Goal: Information Seeking & Learning: Find specific fact

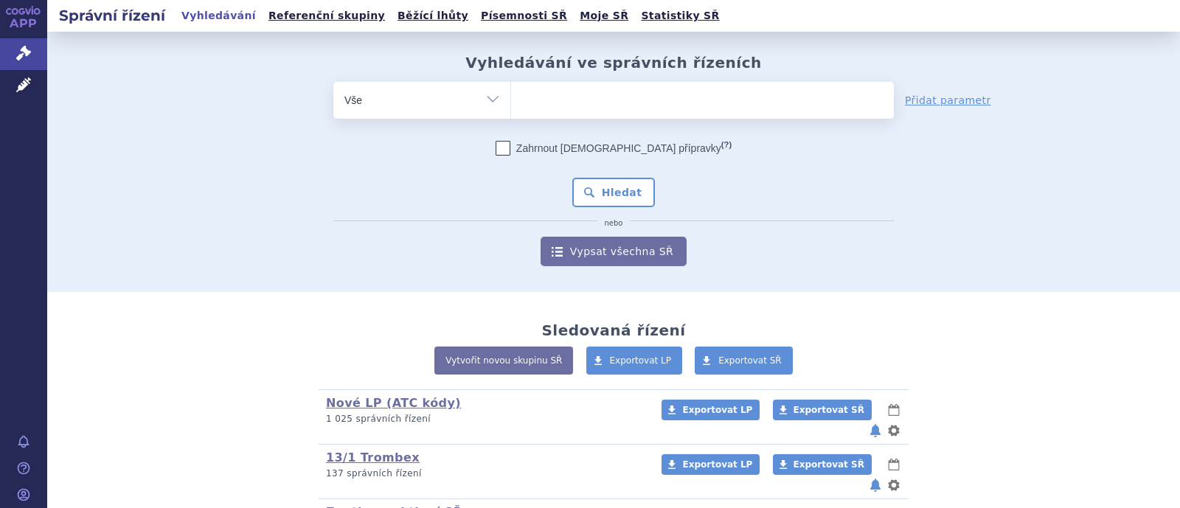
click at [556, 97] on ul at bounding box center [702, 97] width 383 height 31
click at [511, 97] on select at bounding box center [510, 99] width 1 height 37
click at [465, 107] on select "Vše Spisová značka Typ SŘ Přípravek/SUKL kód Účastník/Držitel" at bounding box center [421, 98] width 177 height 33
select select "filter-atc-group"
click at [333, 82] on select "Vše Spisová značka Typ SŘ Přípravek/SUKL kód Účastník/Držitel" at bounding box center [421, 98] width 177 height 33
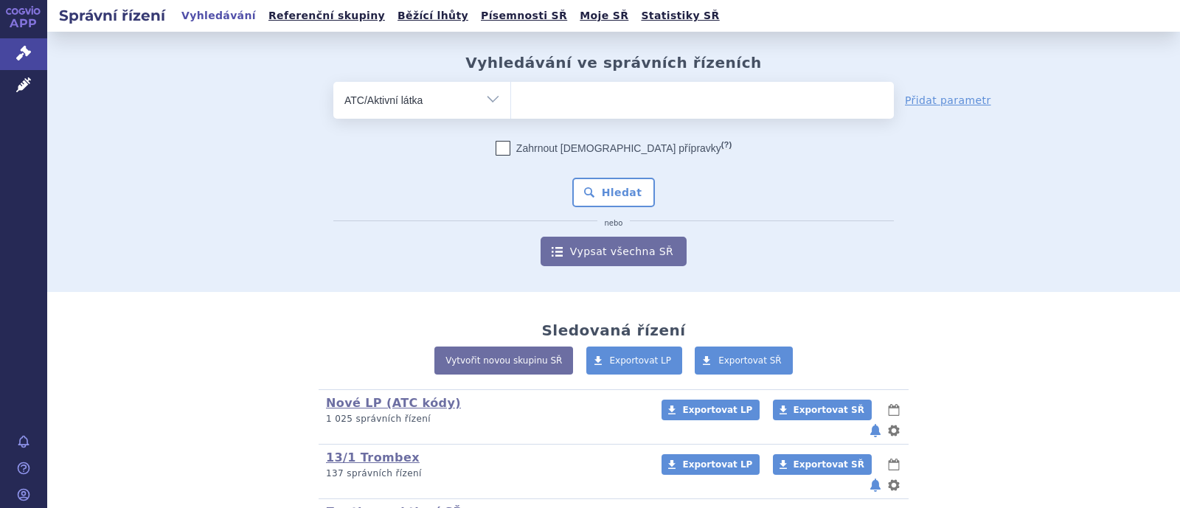
click at [564, 102] on ul at bounding box center [702, 97] width 383 height 31
click at [511, 102] on select at bounding box center [510, 99] width 1 height 37
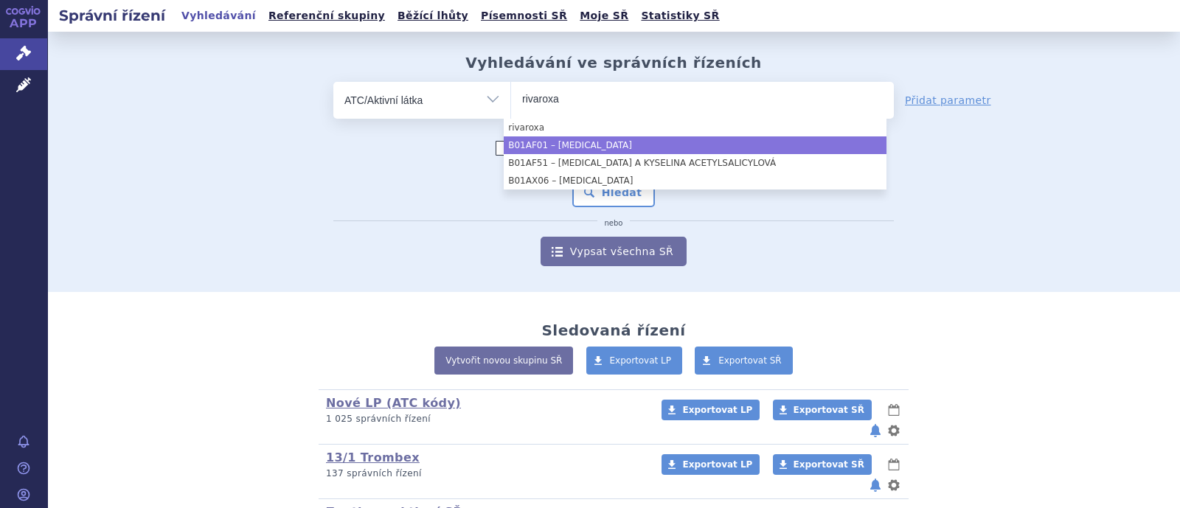
type input "rivaroxa"
select select "B01AF01"
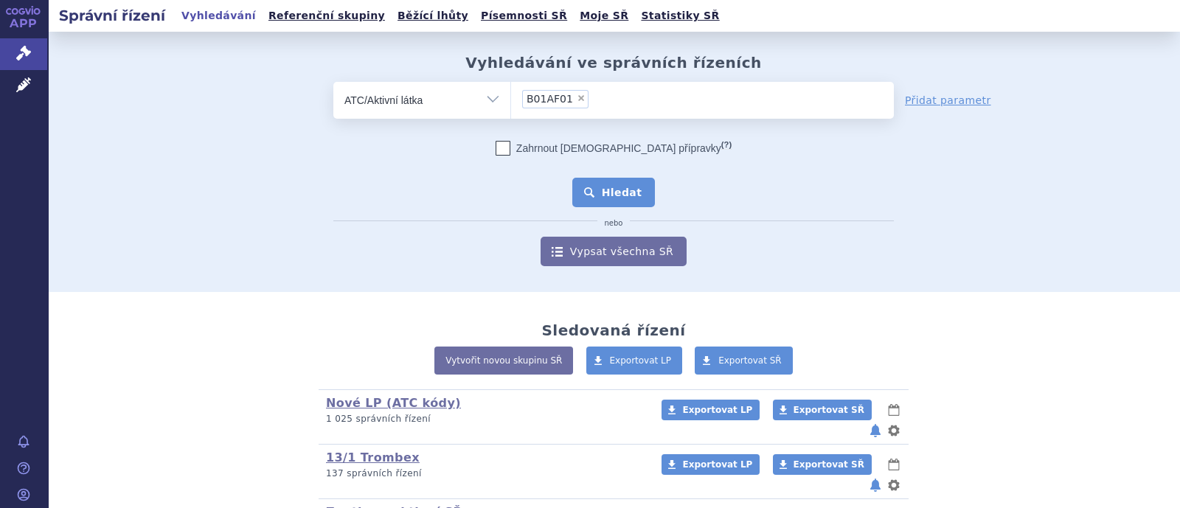
click at [604, 193] on button "Hledat" at bounding box center [613, 192] width 83 height 29
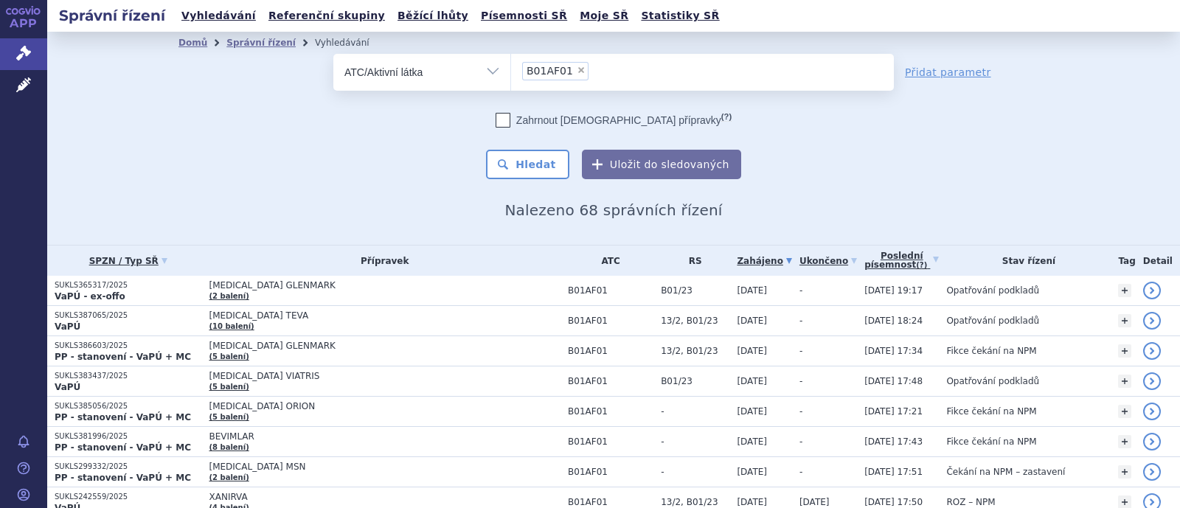
click at [308, 293] on td "RIVAROXABAN GLENMARK (2 balení)" at bounding box center [380, 291] width 359 height 30
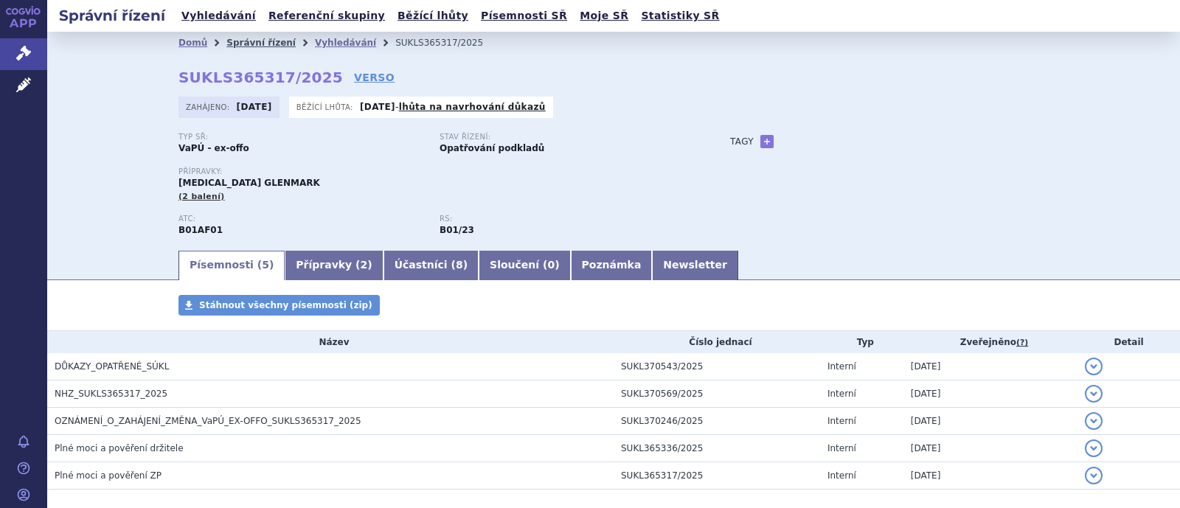
click at [252, 39] on link "Správní řízení" at bounding box center [260, 43] width 69 height 10
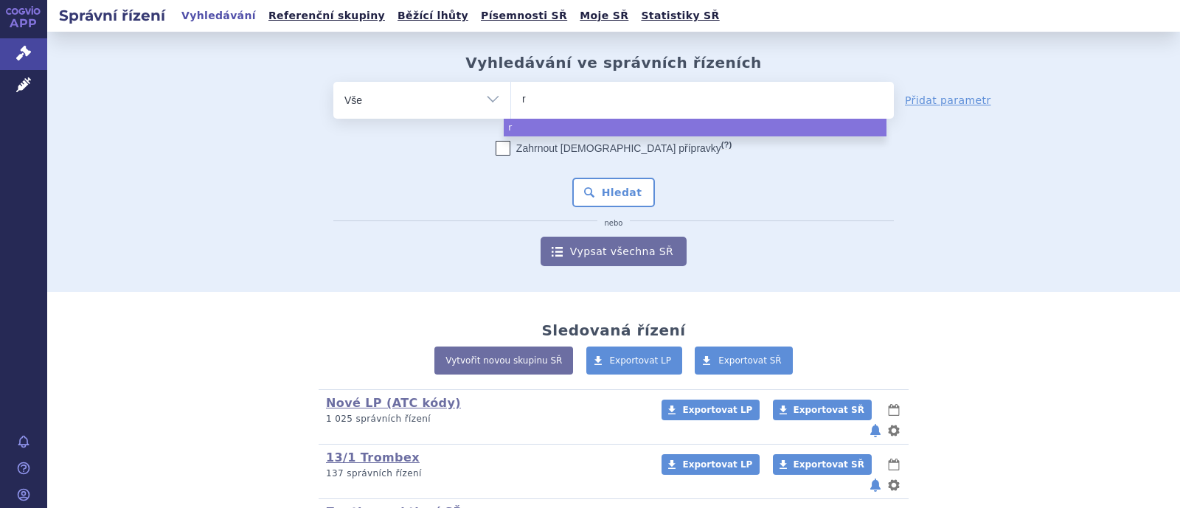
type input "ro"
type input "ros"
type input "rosu"
type input "rosuc"
type input "rosucard"
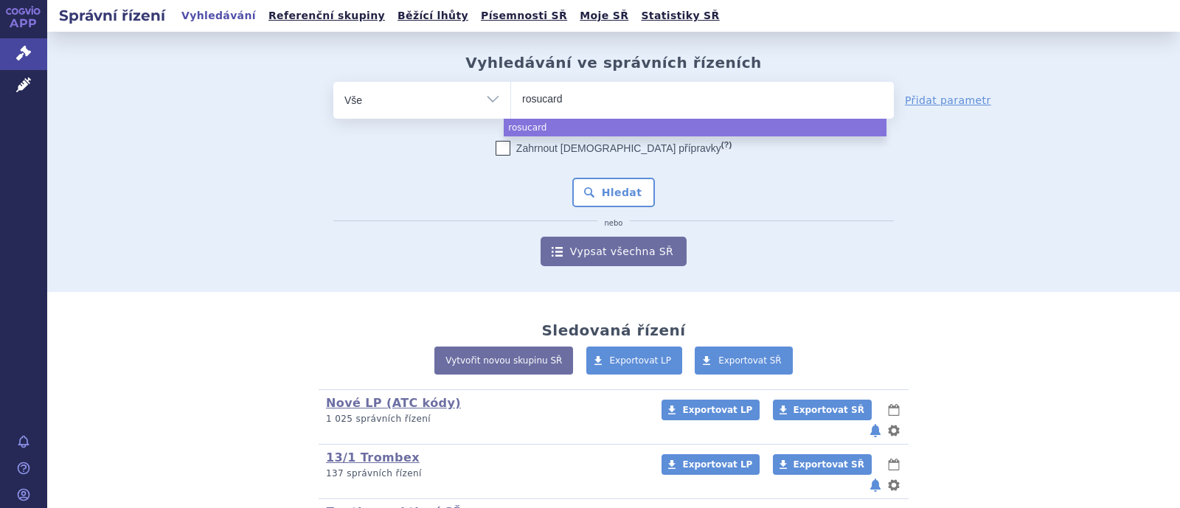
select select "rosucard"
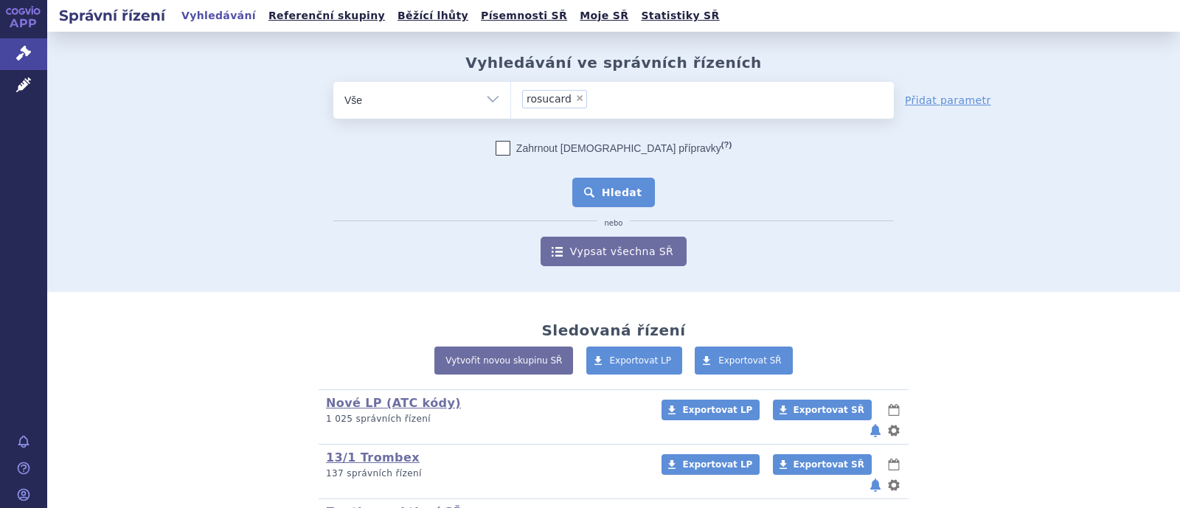
click at [635, 189] on button "Hledat" at bounding box center [613, 192] width 83 height 29
